Goal: Book appointment/travel/reservation: Book appointment/travel/reservation

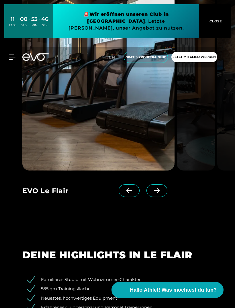
scroll to position [653, 0]
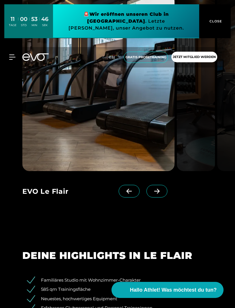
click at [160, 194] on icon at bounding box center [157, 190] width 10 height 5
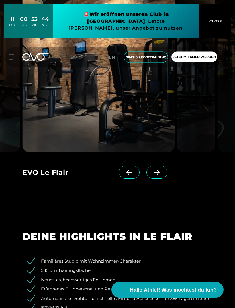
scroll to position [671, 0]
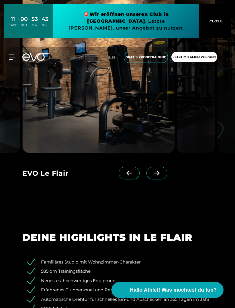
click at [157, 176] on icon at bounding box center [157, 172] width 10 height 5
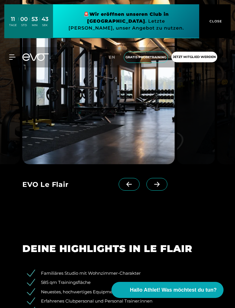
scroll to position [658, 0]
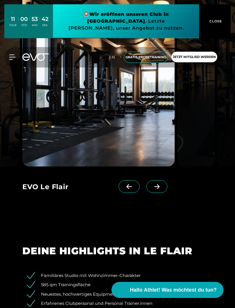
click at [164, 203] on div "EVO Le Flair EVO Le Flair EVO Le Flair EVO Le Flair EVO Le Flair EVO Le Flair" at bounding box center [117, 96] width 207 height 213
click at [159, 189] on icon at bounding box center [156, 186] width 5 height 5
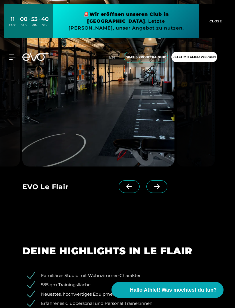
click at [162, 193] on span at bounding box center [157, 186] width 21 height 13
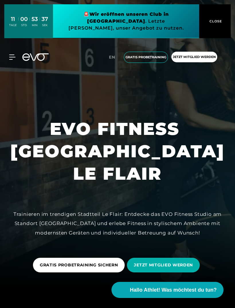
scroll to position [0, 0]
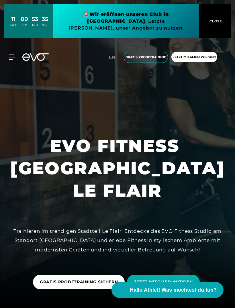
click at [18, 54] on div "MyEVO Login Über EVO Mitgliedschaften Probetraining TAGESPASS EVO Studios [GEOG…" at bounding box center [9, 56] width 20 height 5
click at [14, 47] on div "MyEVO Login Über EVO Mitgliedschaften Probetraining TAGESPASS EVO Studios [GEOG…" at bounding box center [117, 57] width 233 height 20
click at [12, 55] on icon at bounding box center [12, 57] width 6 height 5
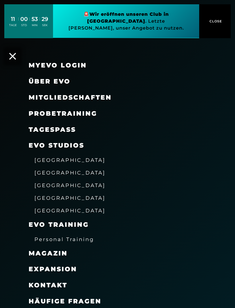
click at [65, 158] on span "[GEOGRAPHIC_DATA]" at bounding box center [69, 160] width 71 height 6
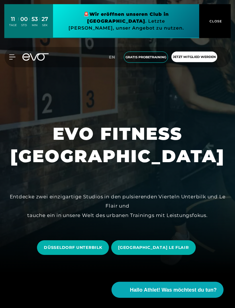
scroll to position [34, 0]
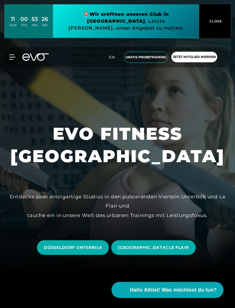
click at [103, 255] on span "DÜSSELDORF UNTERBILK" at bounding box center [73, 247] width 72 height 15
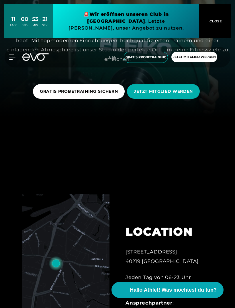
scroll to position [191, 0]
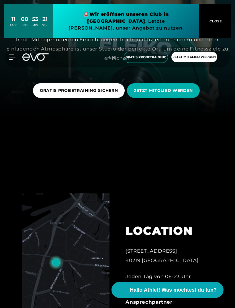
click at [97, 98] on span "GRATIS PROBETRAINING SICHERN" at bounding box center [79, 90] width 92 height 15
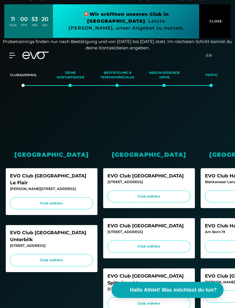
scroll to position [47, 0]
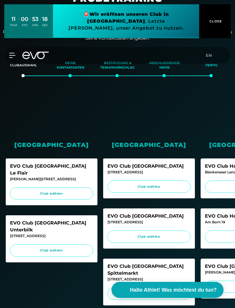
click at [79, 248] on span "Club wählen" at bounding box center [51, 250] width 72 height 5
